Goal: Task Accomplishment & Management: Complete application form

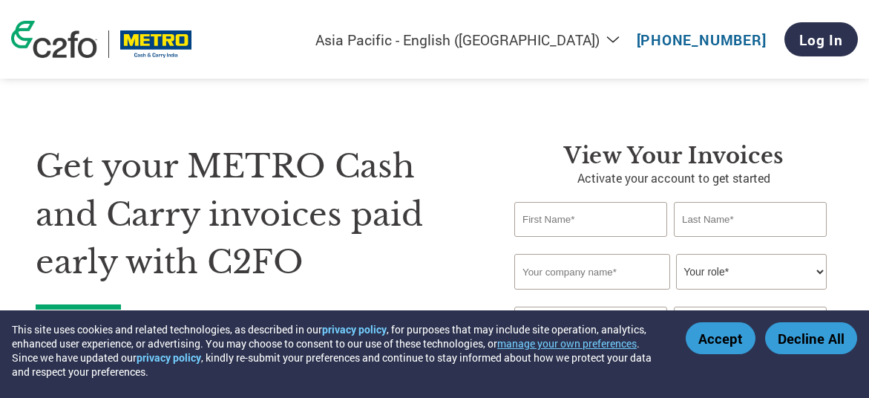
select select "en-IN"
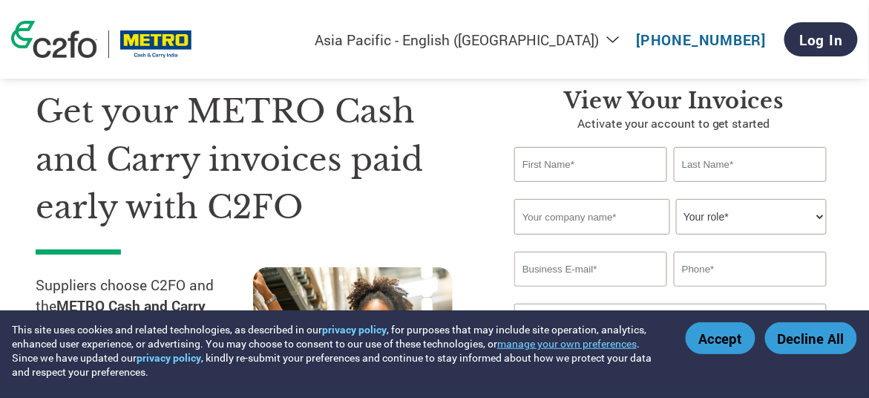
click at [557, 169] on input "text" at bounding box center [591, 164] width 153 height 35
type input "[PERSON_NAME]"
click at [742, 163] on input "text" at bounding box center [750, 164] width 153 height 35
type input "[PERSON_NAME]"
click at [594, 217] on input "text" at bounding box center [593, 217] width 156 height 36
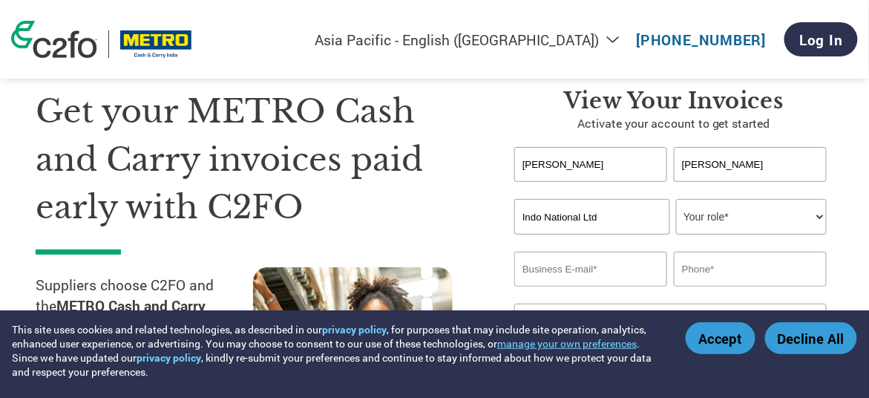
type input "Indo National Ltd"
click at [733, 218] on select "Your role* CFO Controller Credit Manager Finance Director Treasurer CEO Preside…" at bounding box center [751, 217] width 151 height 36
select select "OTHER"
click at [676, 200] on select "Your role* CFO Controller Credit Manager Finance Director Treasurer CEO Preside…" at bounding box center [751, 217] width 151 height 36
click at [593, 272] on input "email" at bounding box center [591, 269] width 153 height 35
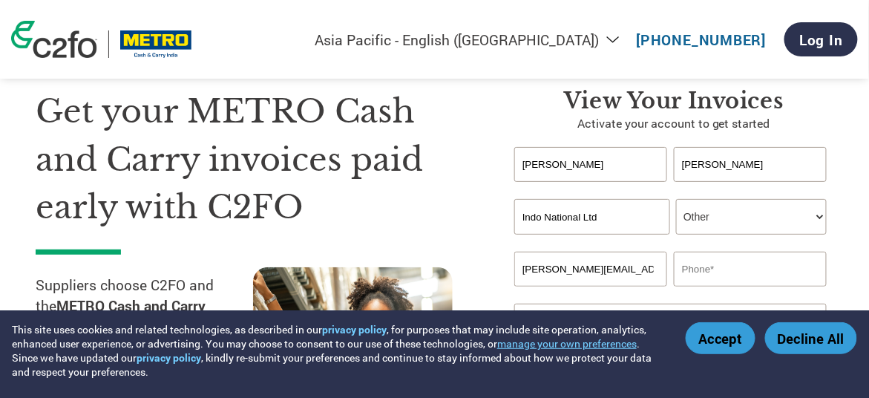
type input "[PERSON_NAME][EMAIL_ADDRESS][DOMAIN_NAME]"
click at [750, 270] on input "text" at bounding box center [750, 269] width 153 height 35
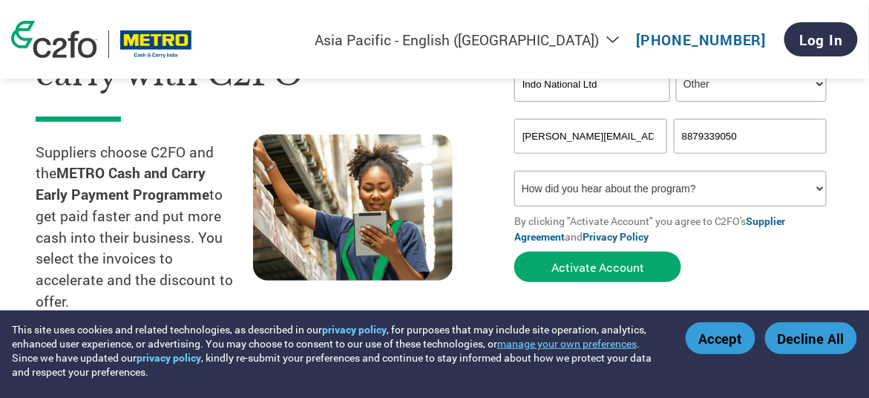
scroll to position [188, 0]
type input "8879339050"
click at [711, 195] on select "How did you hear about the program? Received a letter Email Social Media Online…" at bounding box center [671, 189] width 313 height 36
select select "Email"
click at [515, 172] on select "How did you hear about the program? Received a letter Email Social Media Online…" at bounding box center [671, 189] width 313 height 36
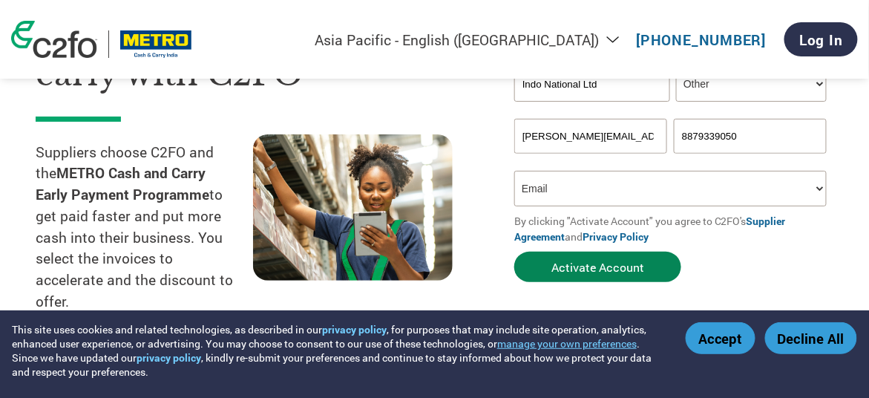
click at [595, 268] on button "Activate Account" at bounding box center [598, 267] width 167 height 30
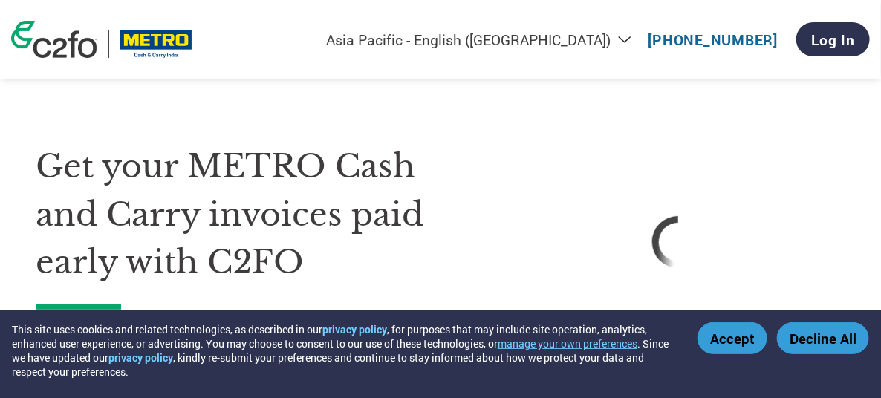
select select "en-IN"
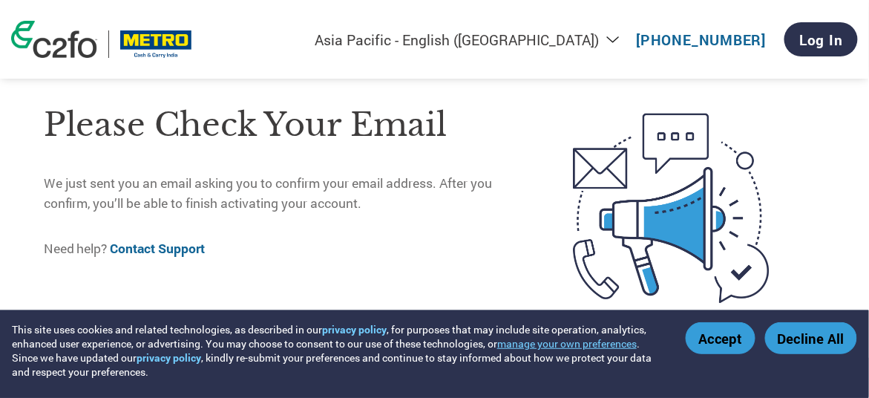
click at [725, 338] on button "Accept" at bounding box center [721, 338] width 70 height 32
click at [822, 40] on link "Log In" at bounding box center [822, 39] width 74 height 34
